Goal: Check status: Check status

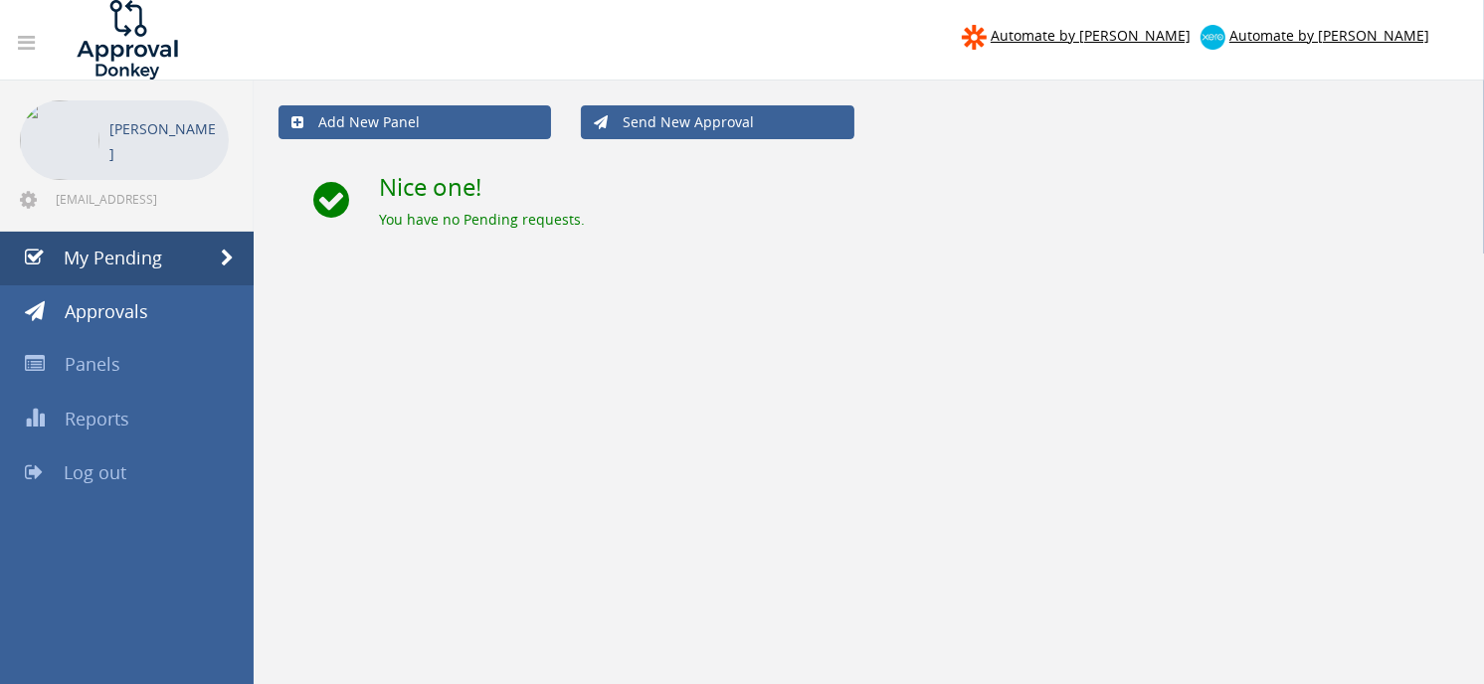
click at [147, 257] on span "My Pending" at bounding box center [113, 258] width 98 height 24
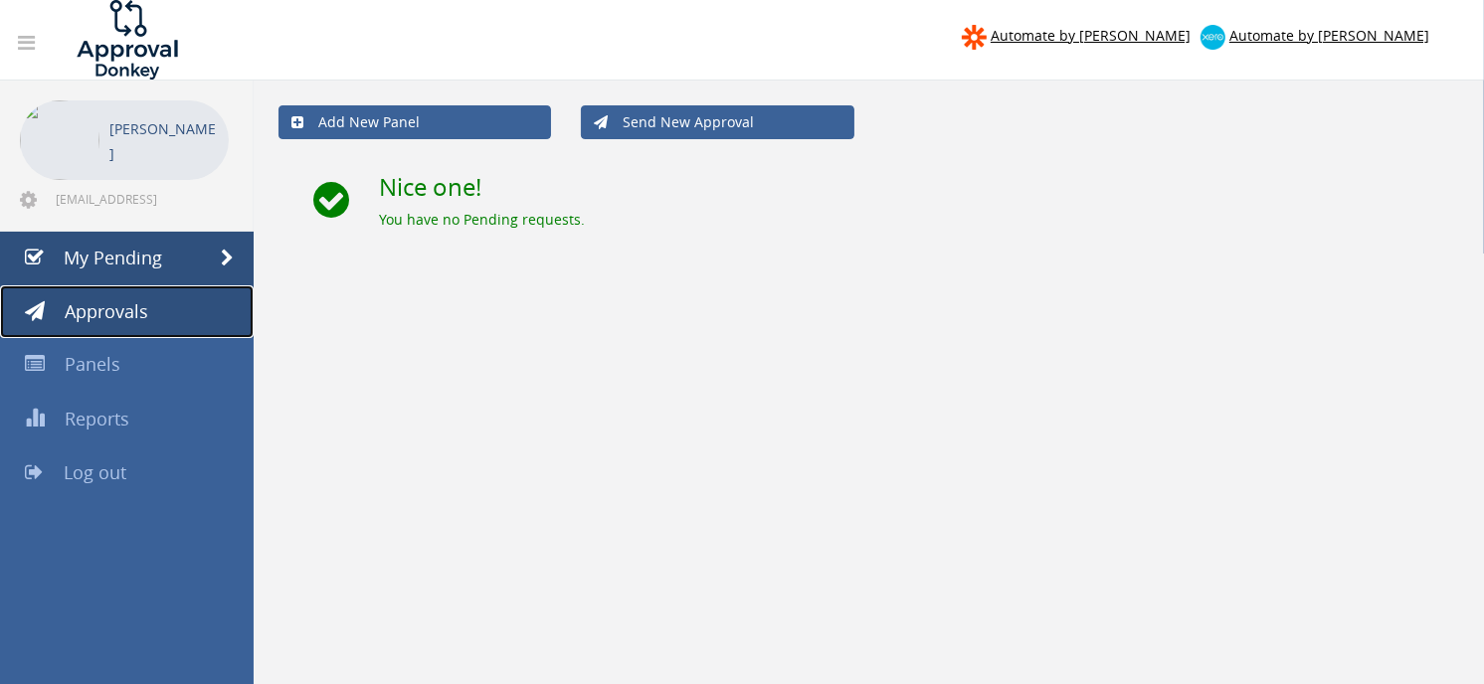
click at [189, 312] on link "Approvals" at bounding box center [127, 312] width 254 height 54
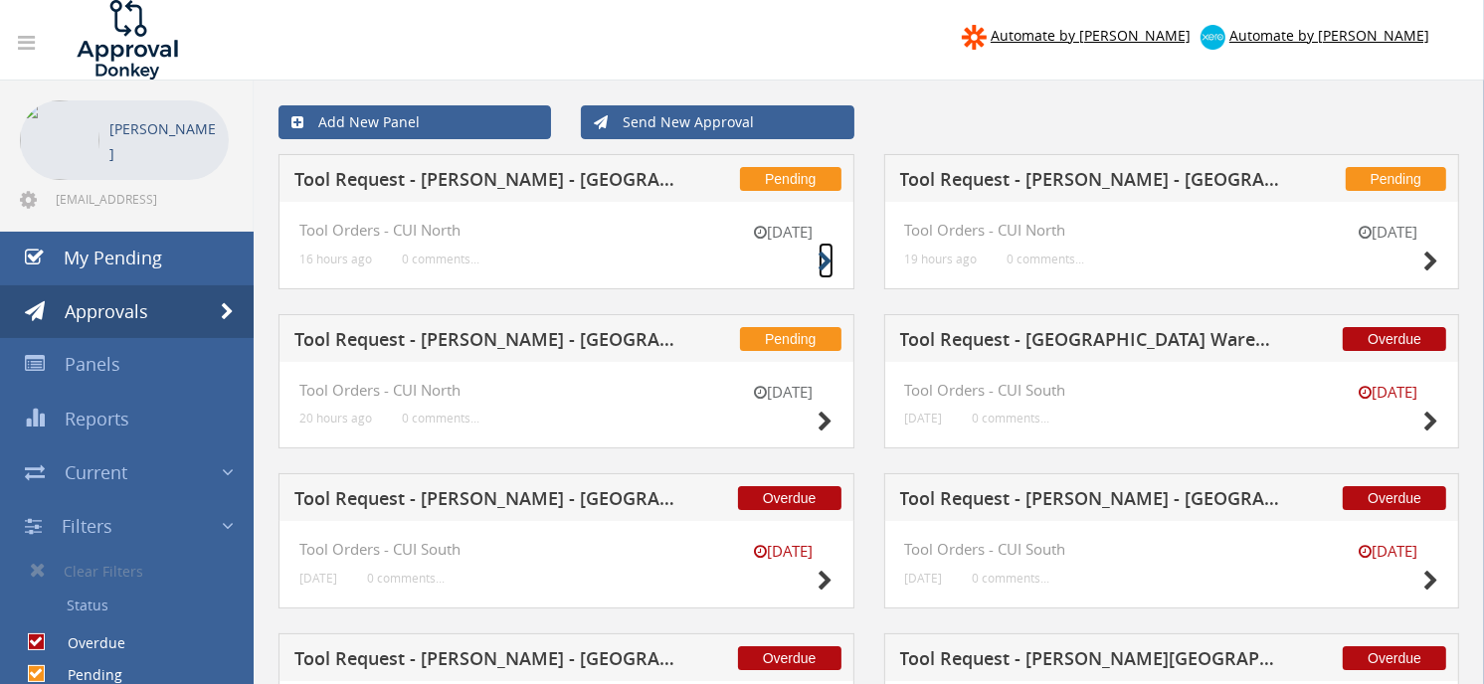
click at [821, 257] on icon at bounding box center [826, 262] width 15 height 21
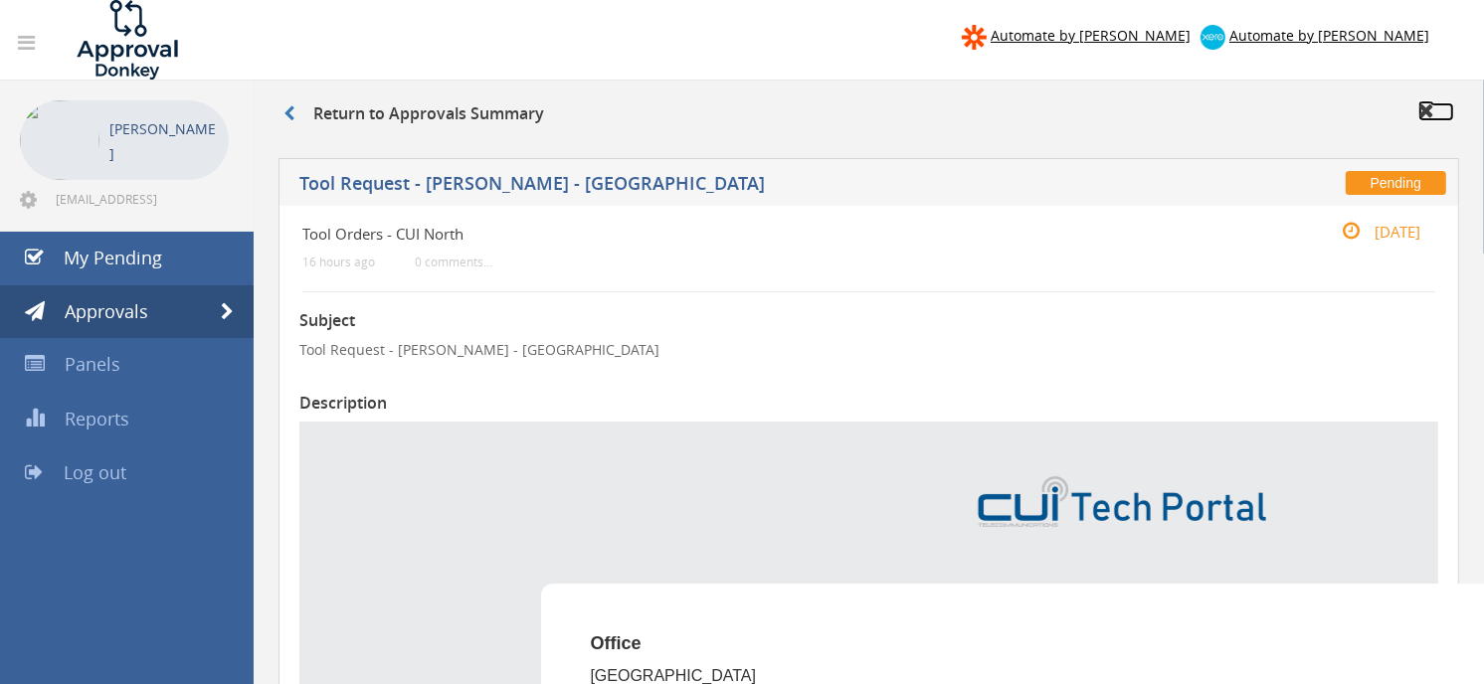
click at [1423, 103] on icon at bounding box center [1426, 110] width 16 height 20
click at [187, 300] on link "Approvals" at bounding box center [127, 312] width 254 height 54
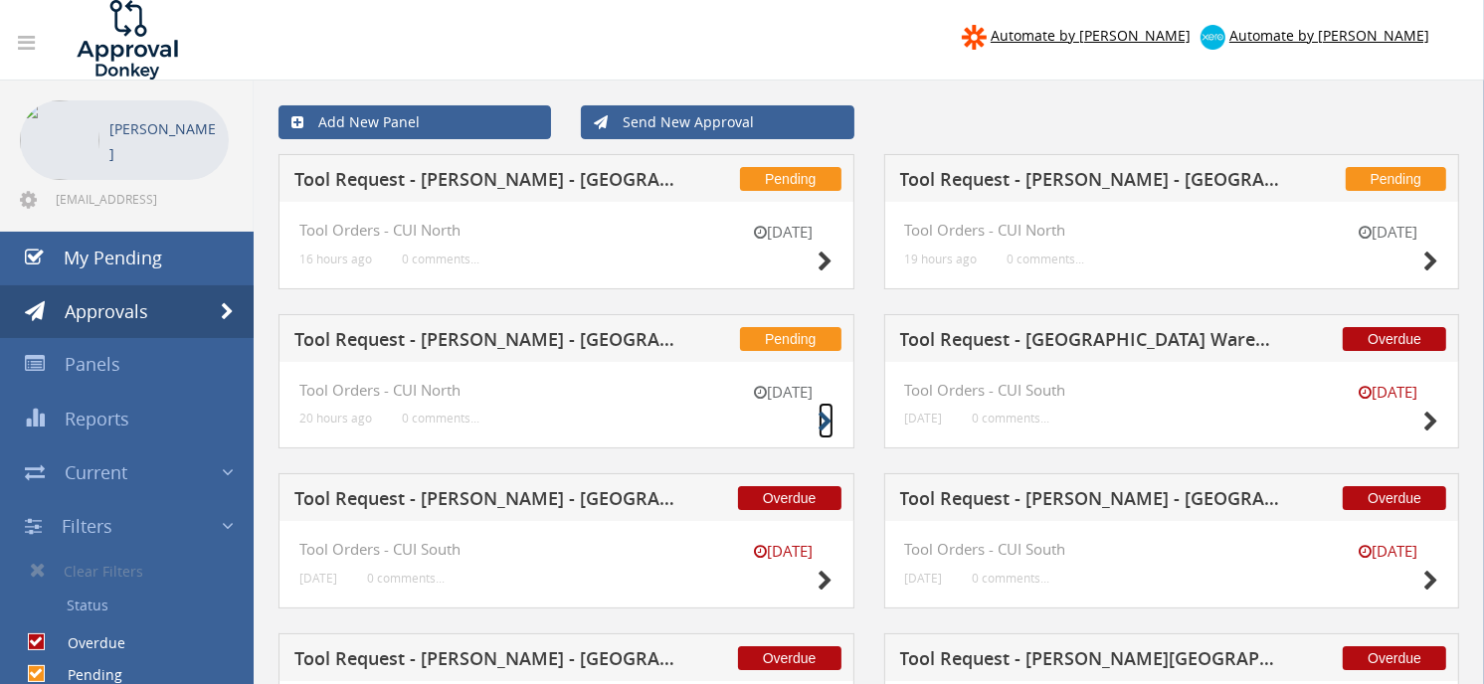
click at [829, 414] on icon at bounding box center [826, 422] width 15 height 21
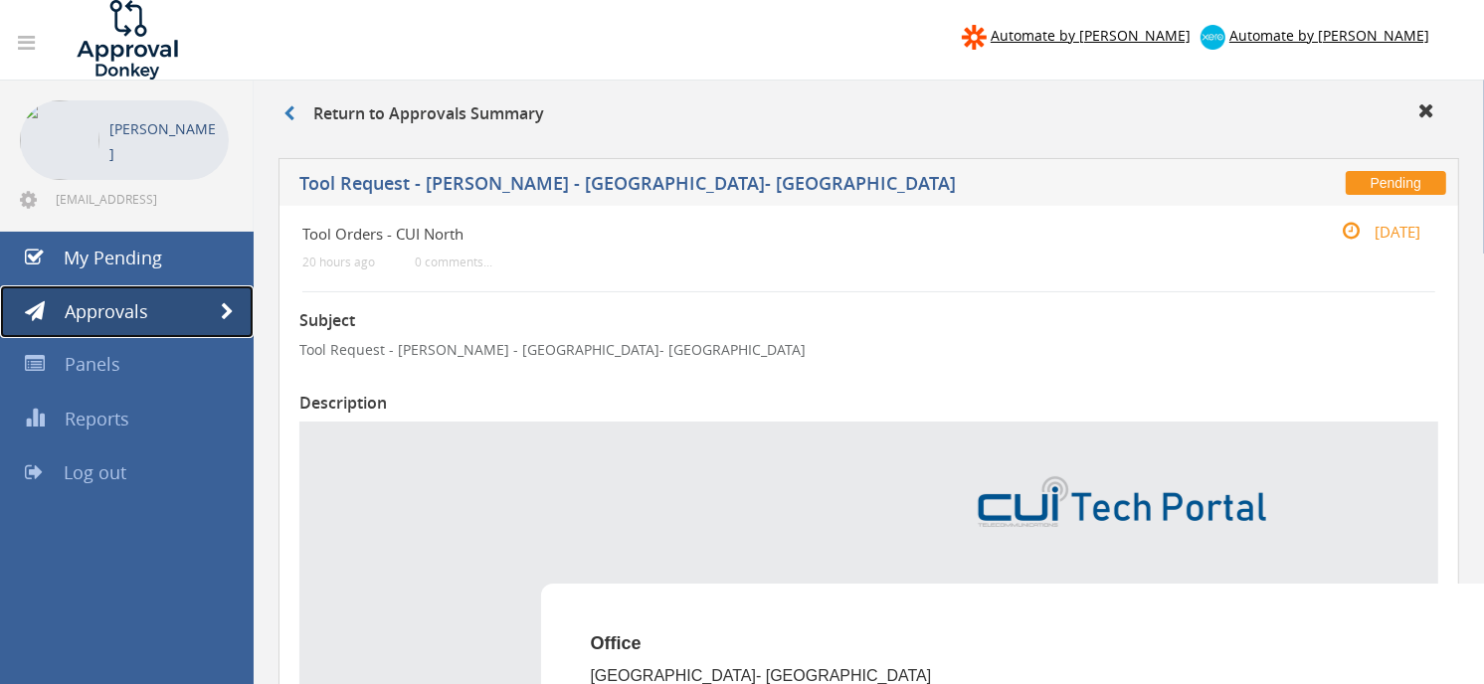
click at [181, 303] on link "Approvals" at bounding box center [127, 312] width 254 height 54
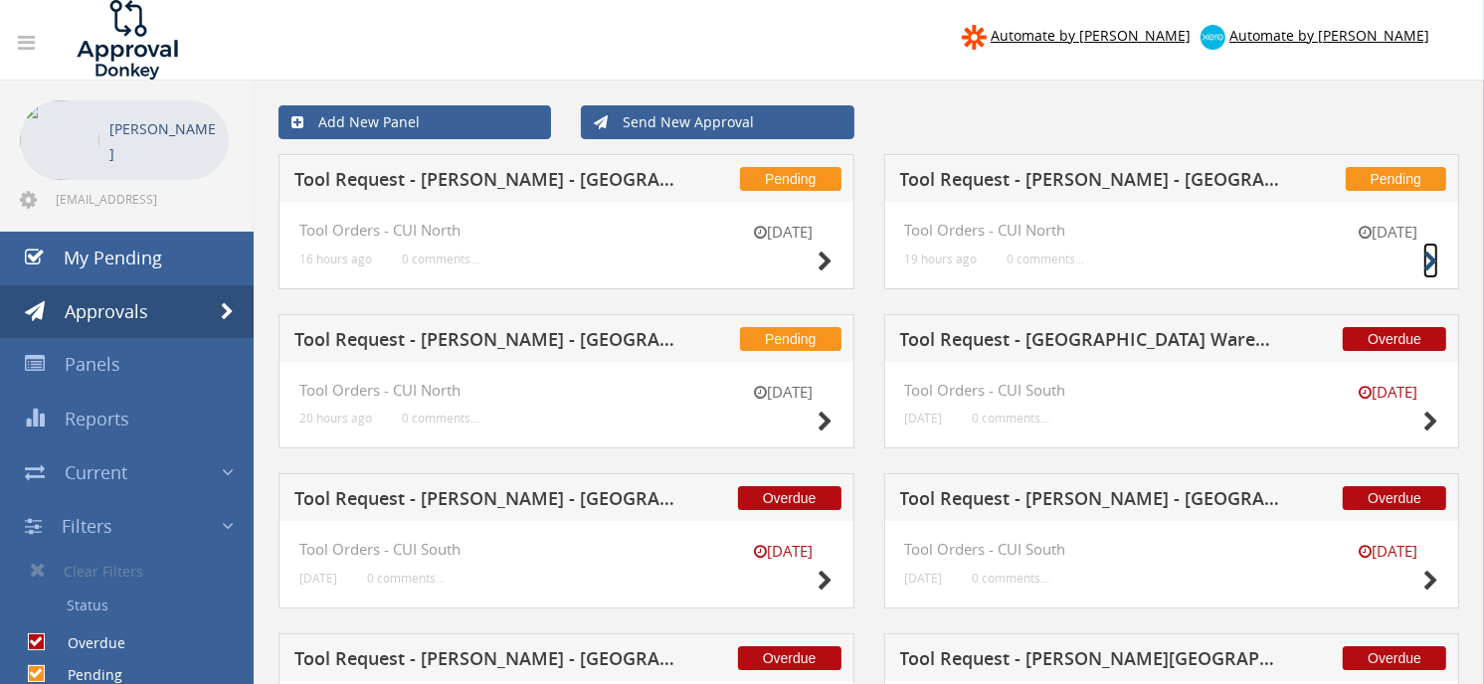
click at [1425, 255] on icon at bounding box center [1430, 262] width 15 height 21
